Goal: Register for event/course

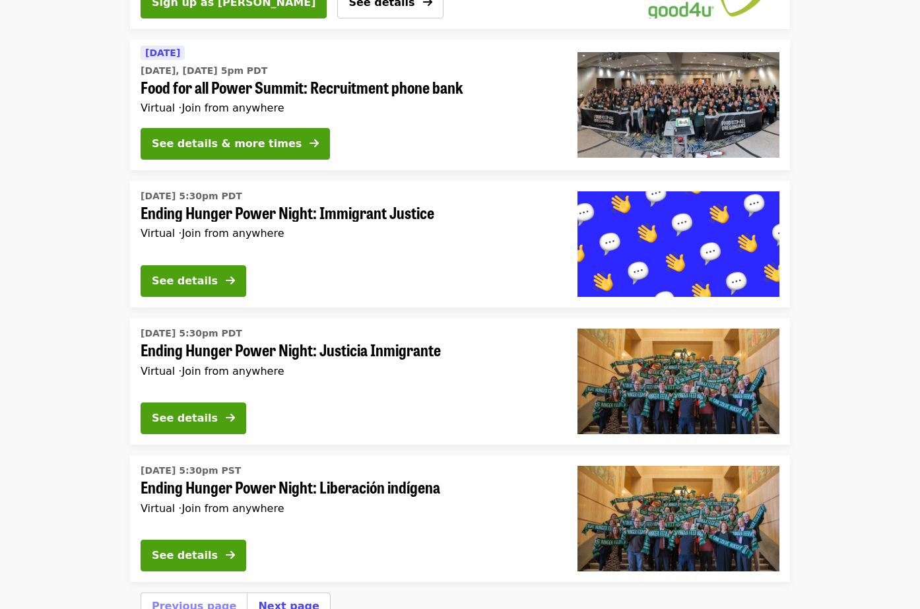
scroll to position [4492, 0]
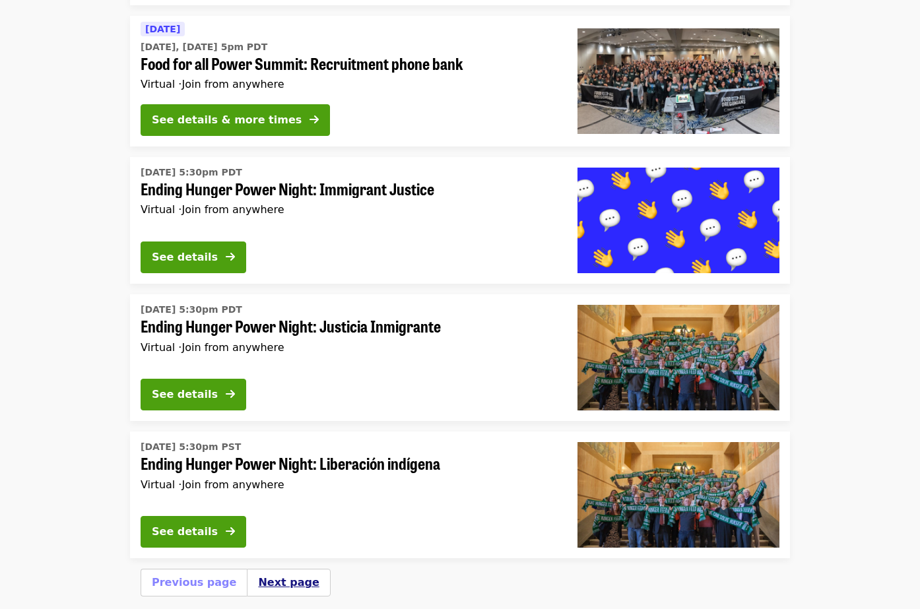
click at [263, 575] on button "Next page" at bounding box center [288, 583] width 61 height 16
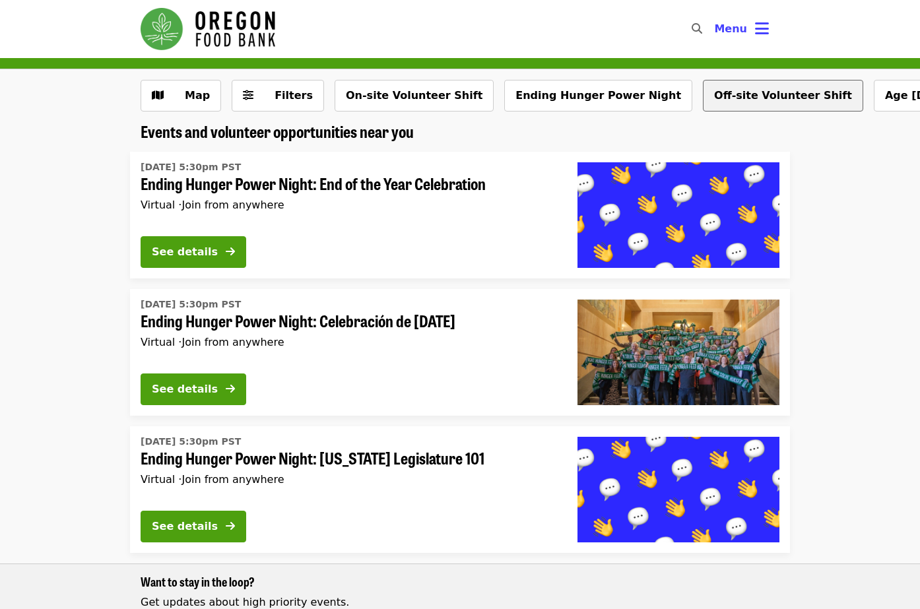
click at [726, 91] on button "Off-site Volunteer Shift" at bounding box center [783, 96] width 160 height 32
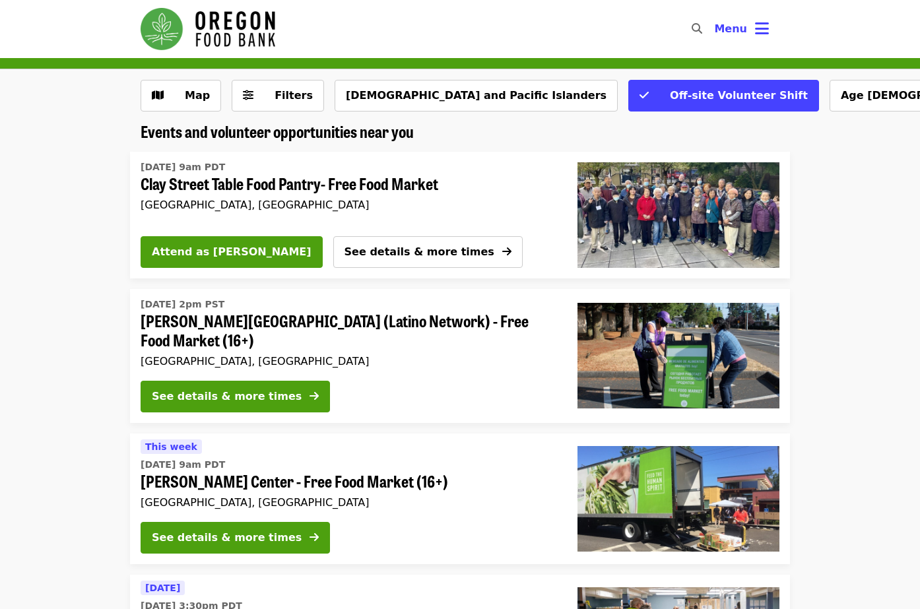
click at [239, 40] on img "Main navigation" at bounding box center [208, 29] width 135 height 42
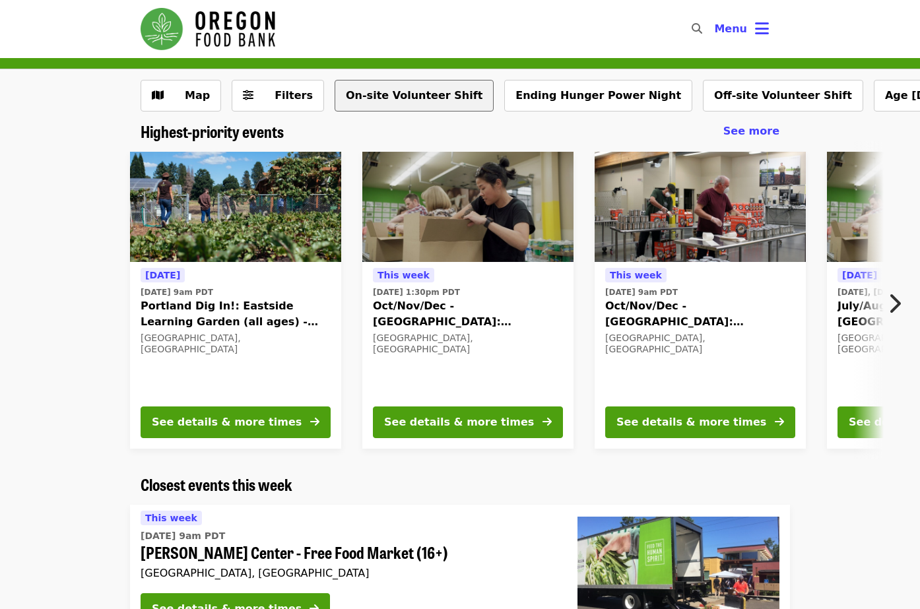
click at [400, 96] on button "On-site Volunteer Shift" at bounding box center [413, 96] width 159 height 32
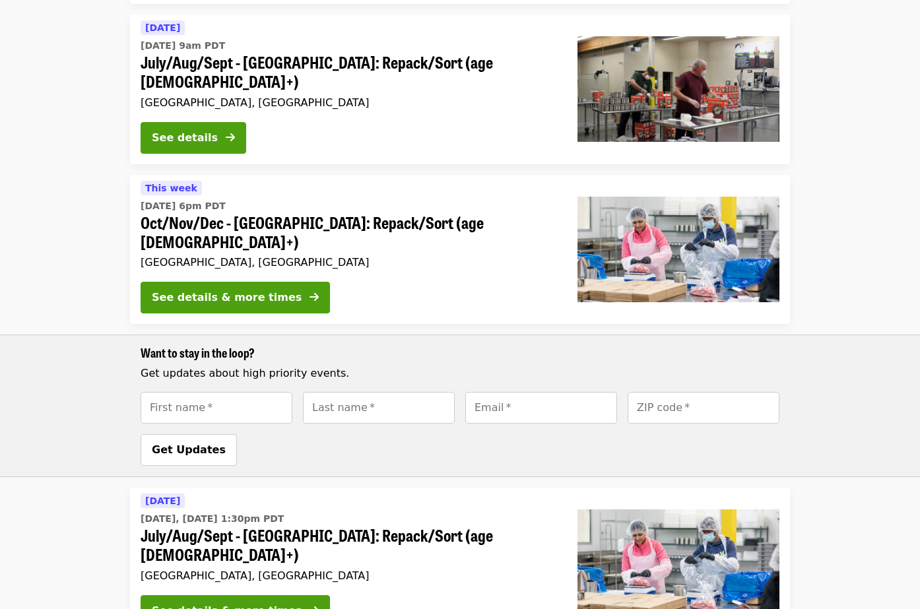
scroll to position [776, 0]
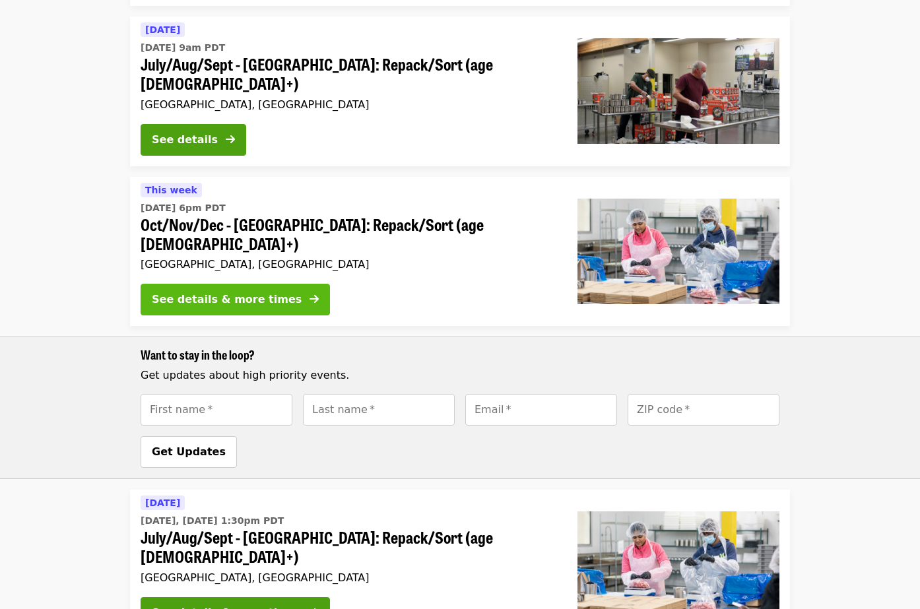
click at [282, 284] on button "See details & more times" at bounding box center [235, 300] width 189 height 32
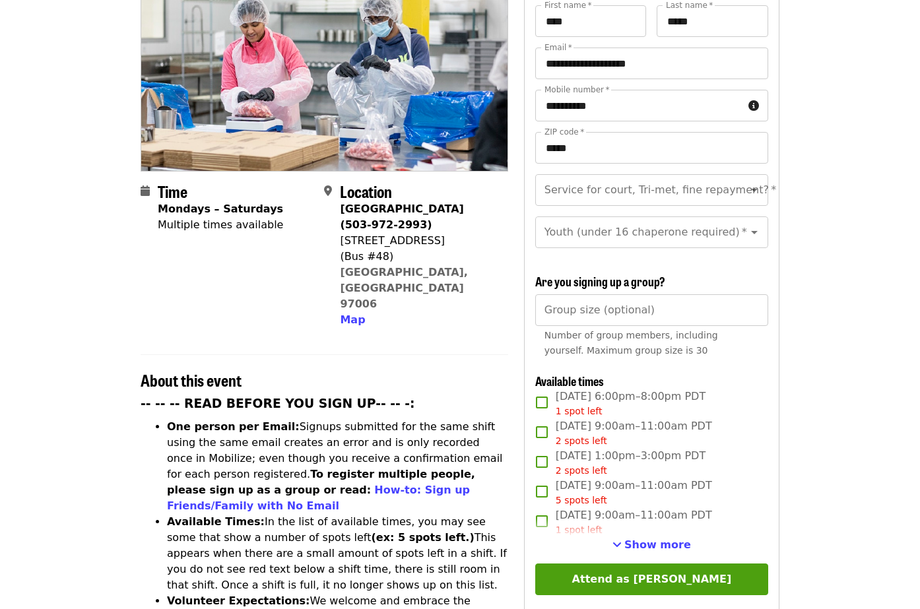
scroll to position [175, 0]
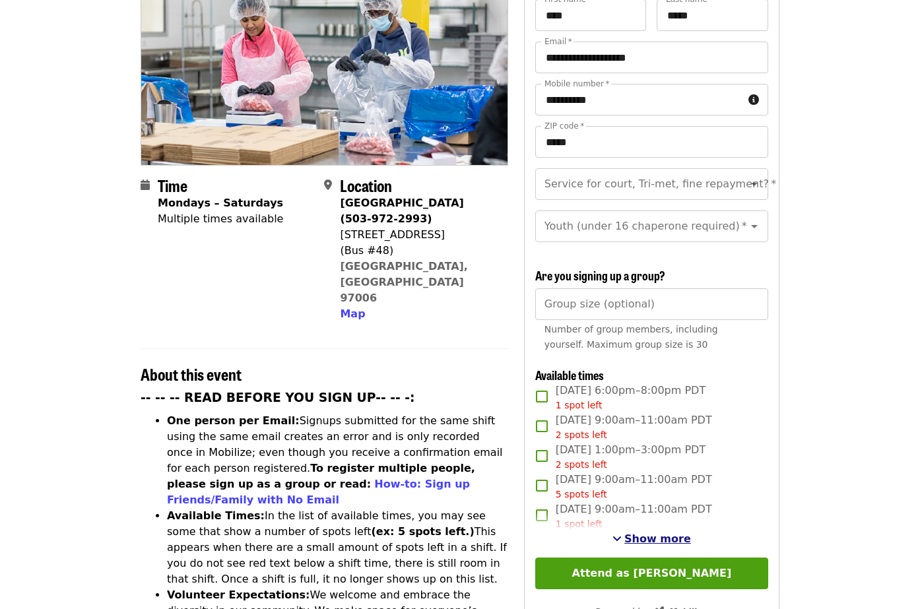
click at [621, 533] on span "See more timeslots" at bounding box center [616, 538] width 9 height 11
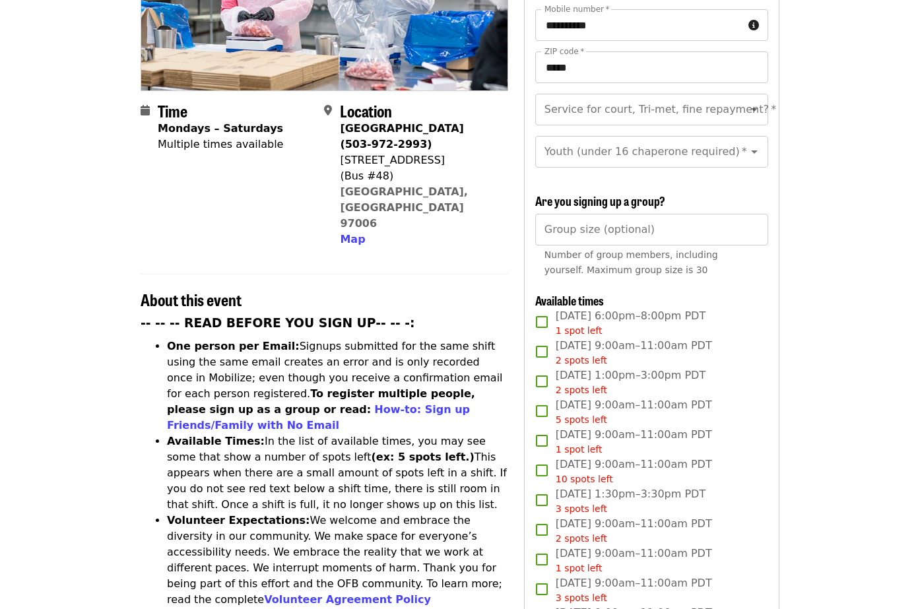
scroll to position [0, 0]
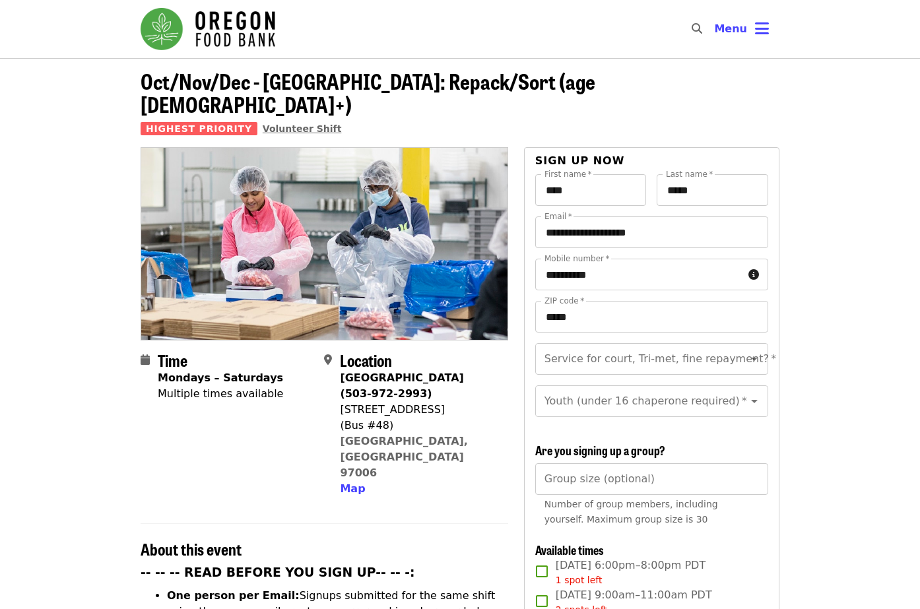
click at [285, 123] on span "Volunteer Shift" at bounding box center [302, 128] width 79 height 11
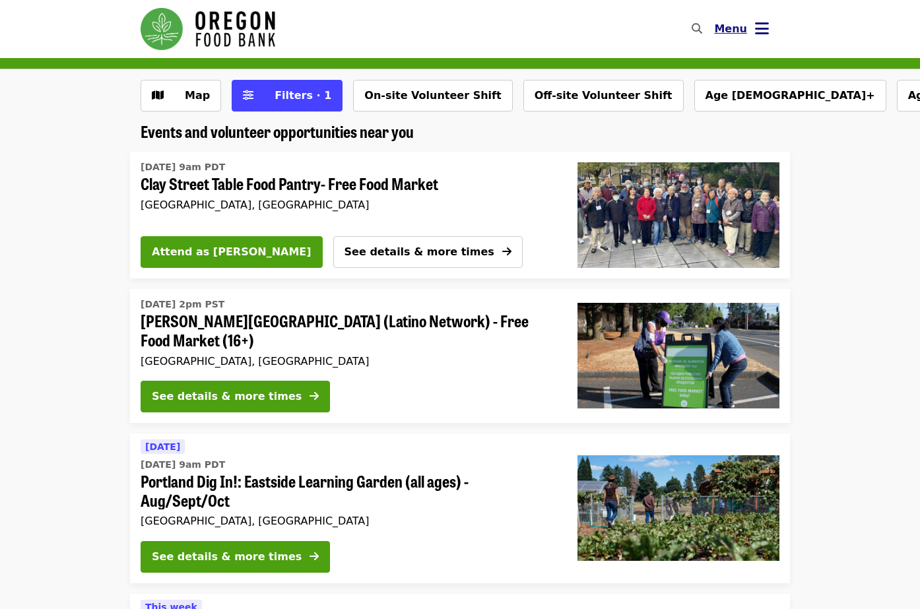
click at [767, 29] on icon "bars icon" at bounding box center [762, 28] width 14 height 19
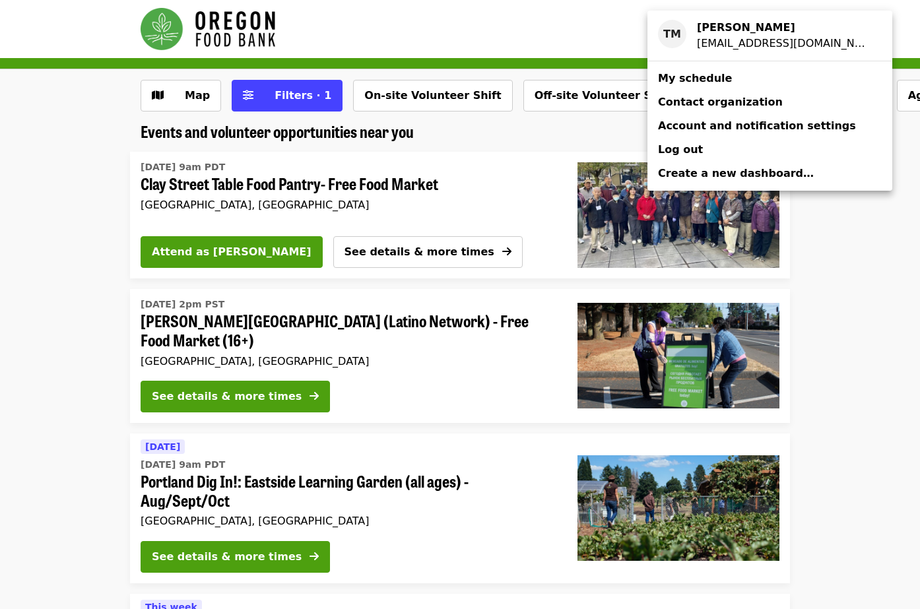
click at [714, 76] on span "My schedule" at bounding box center [695, 78] width 74 height 13
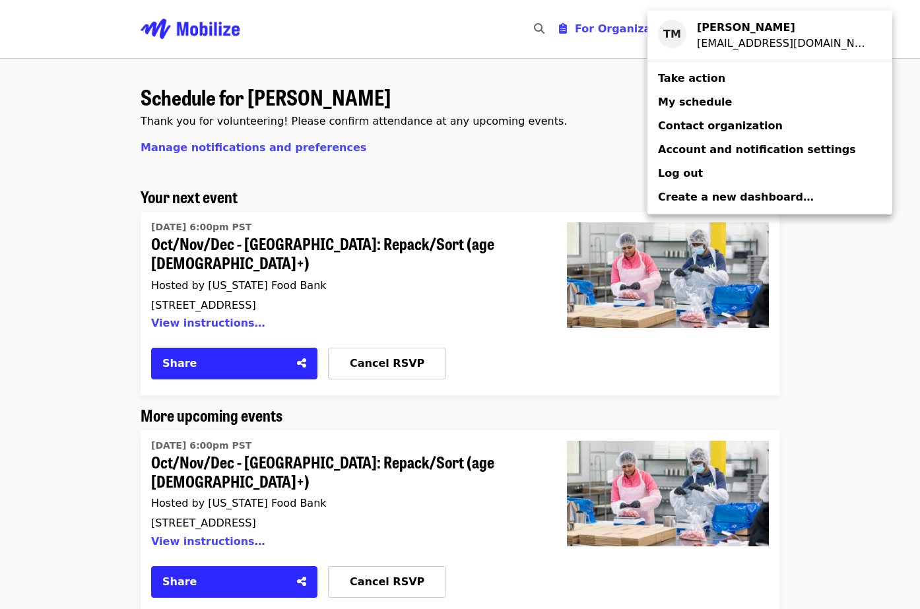
click at [580, 161] on div "Account menu" at bounding box center [460, 304] width 920 height 609
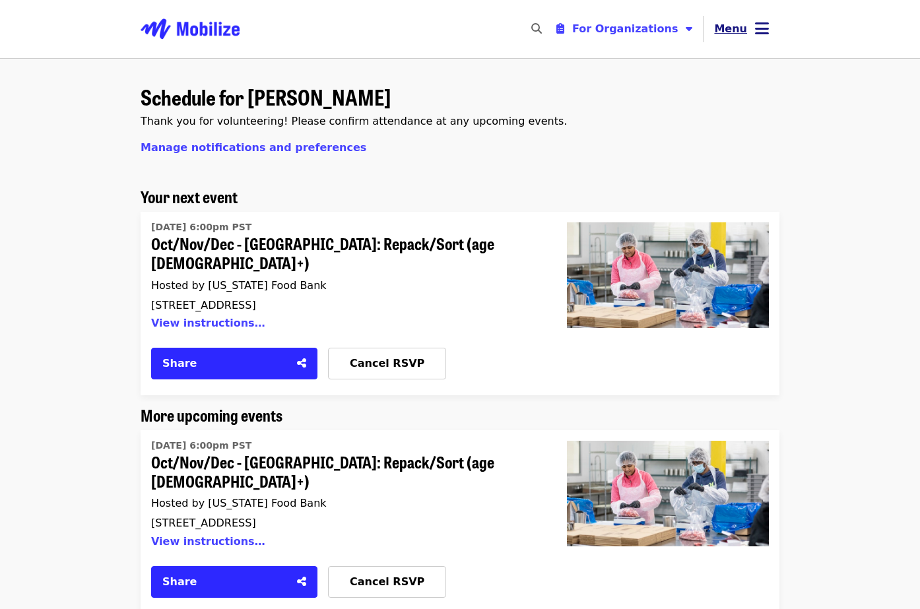
click at [759, 34] on icon "bars icon" at bounding box center [762, 28] width 14 height 19
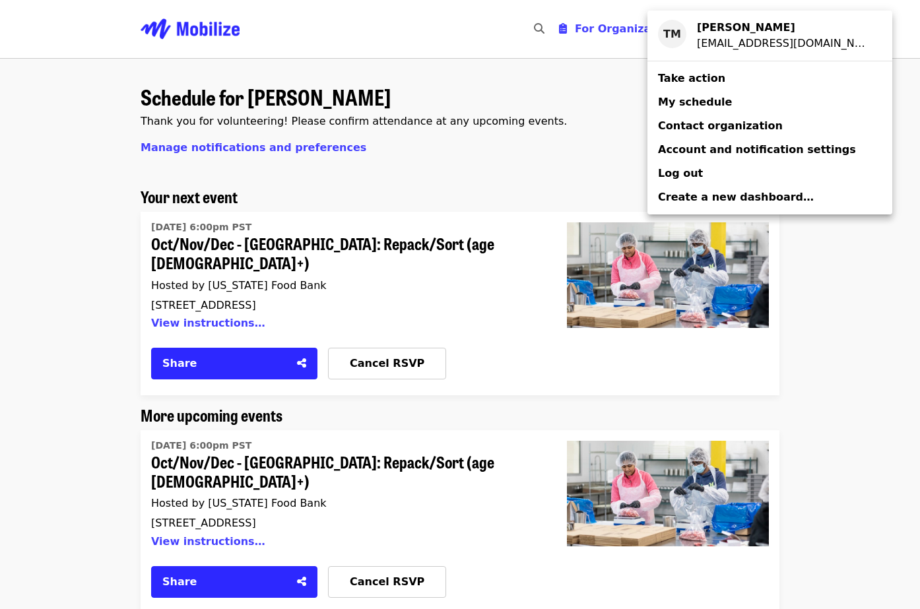
click at [747, 133] on span "Contact organization" at bounding box center [720, 126] width 125 height 16
click at [891, 36] on div "Account menu" at bounding box center [460, 304] width 920 height 609
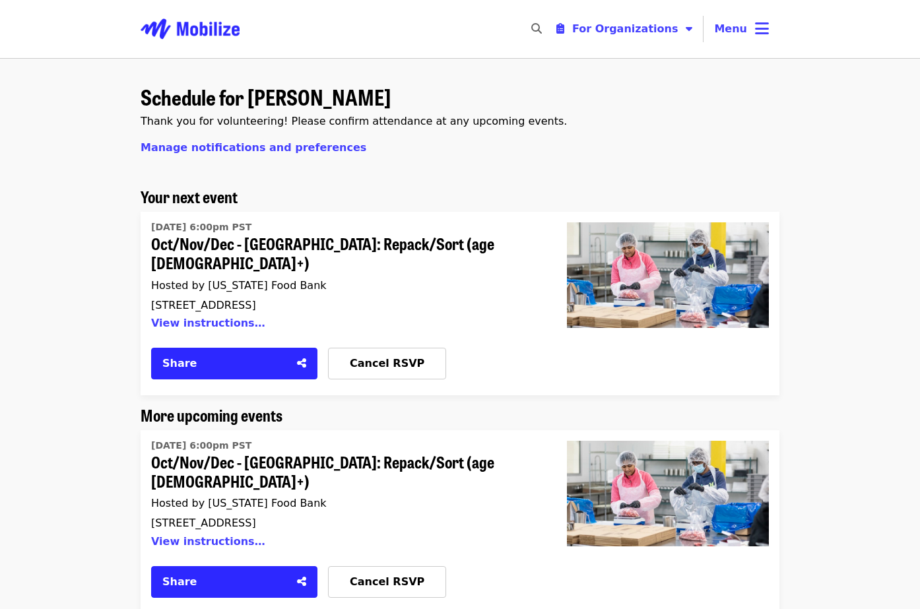
click at [327, 245] on span "Oct/Nov/Dec - [GEOGRAPHIC_DATA]: Repack/Sort (age [DEMOGRAPHIC_DATA]+)" at bounding box center [343, 253] width 384 height 38
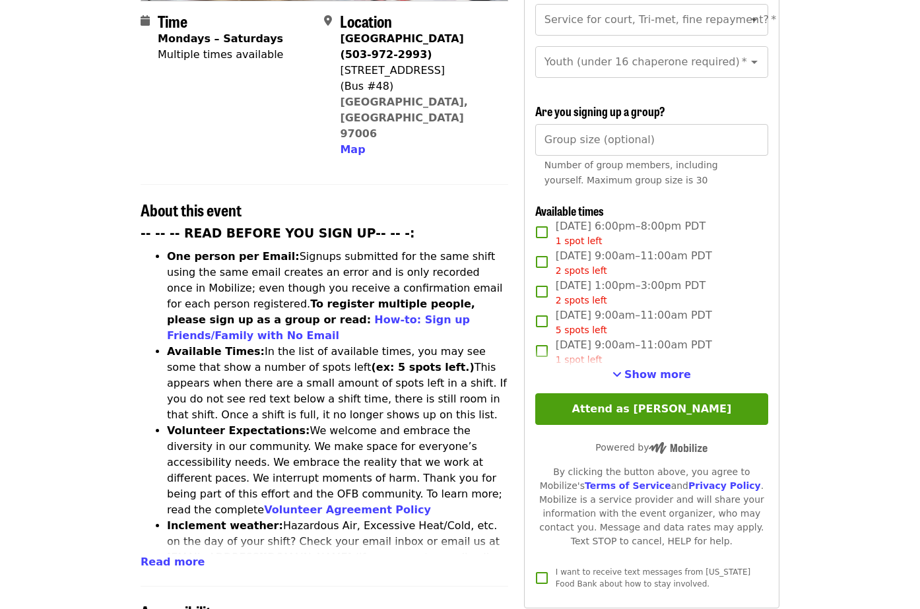
scroll to position [367, 0]
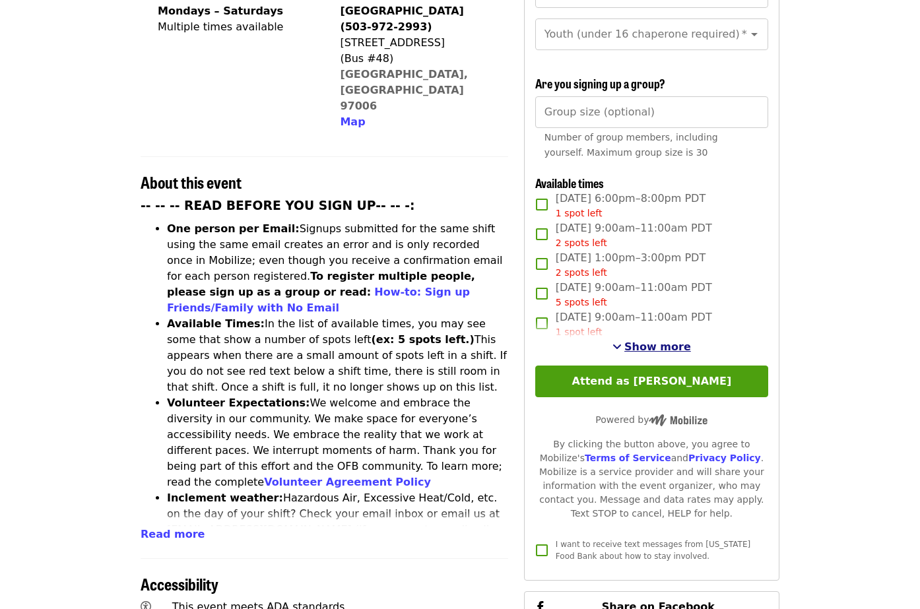
click at [668, 340] on span "Show more" at bounding box center [657, 346] width 67 height 13
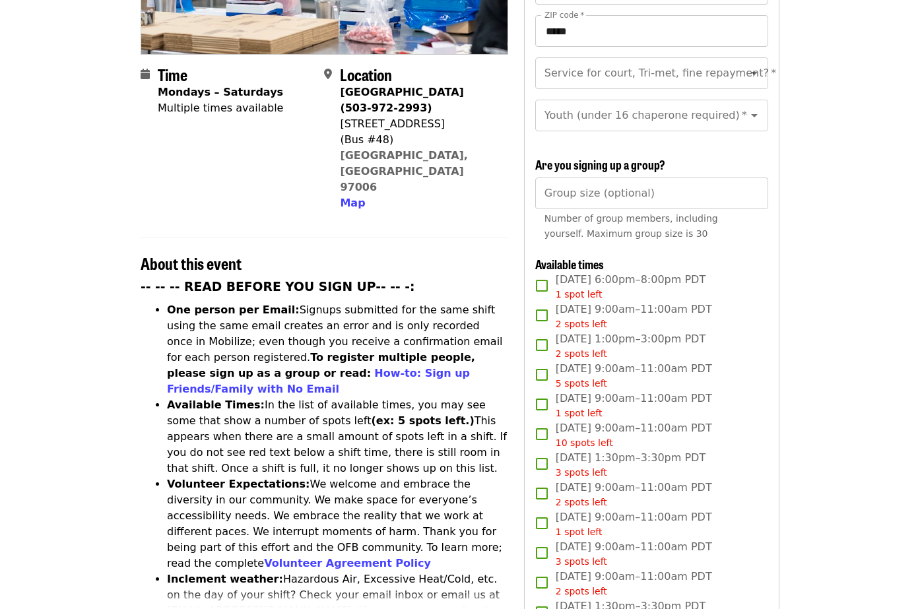
scroll to position [282, 0]
